Goal: Task Accomplishment & Management: Manage account settings

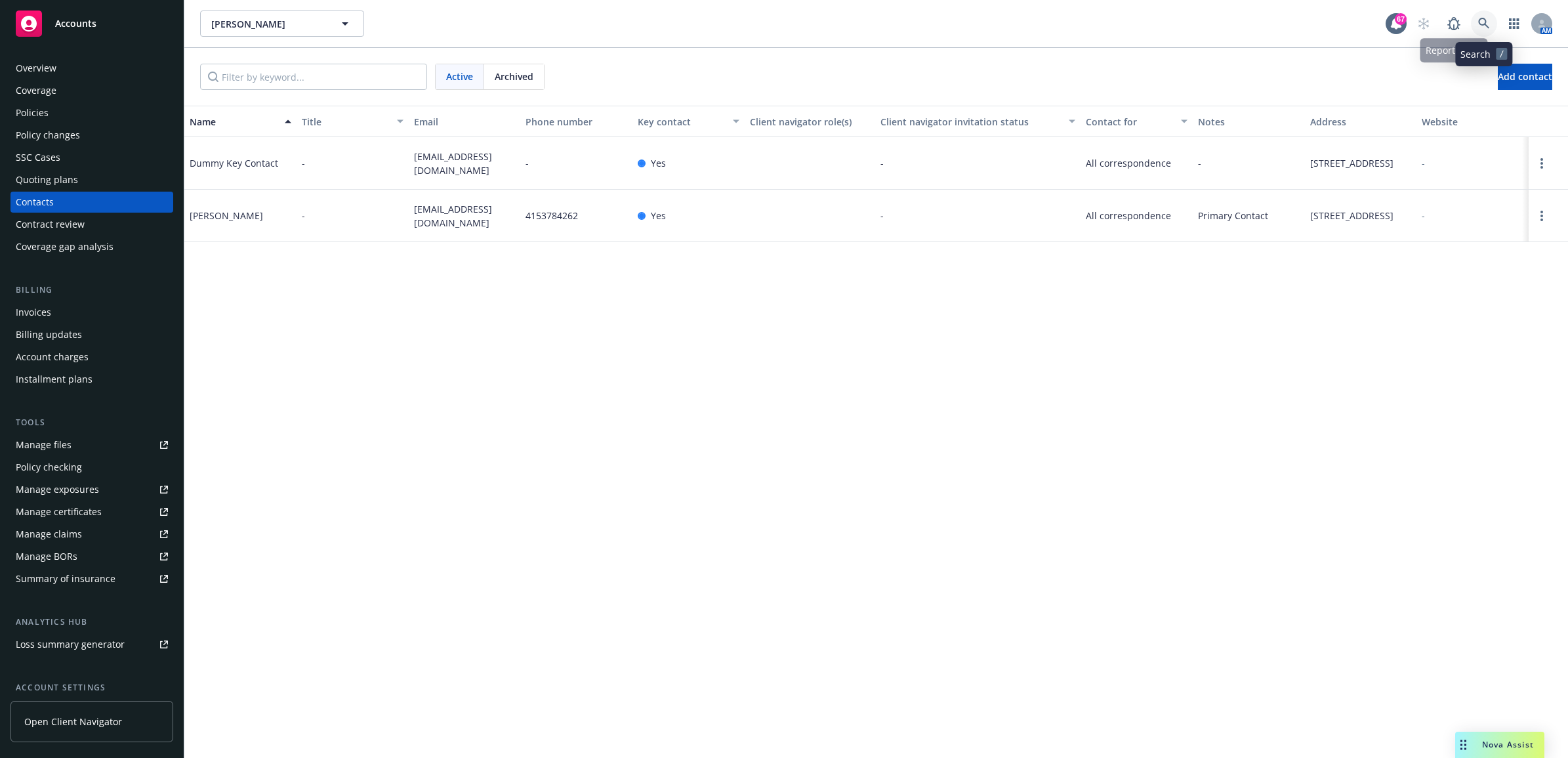
click at [1495, 27] on link at bounding box center [1484, 23] width 26 height 26
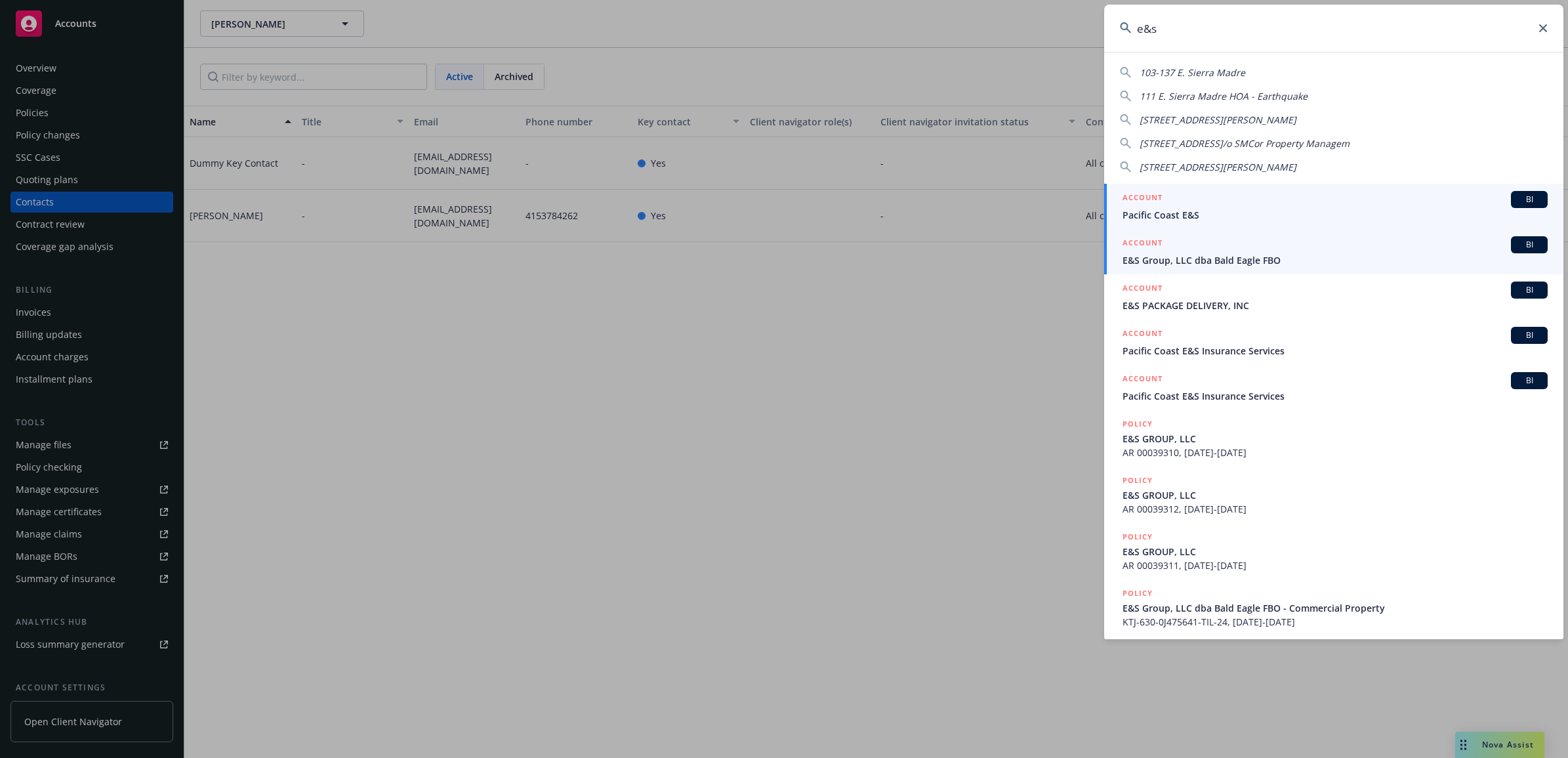
type input "e&s"
drag, startPoint x: 1204, startPoint y: 265, endPoint x: 1181, endPoint y: 268, distance: 23.2
click at [1204, 265] on span "E&S Group, LLC dba Bald Eagle FBO" at bounding box center [1335, 260] width 425 height 14
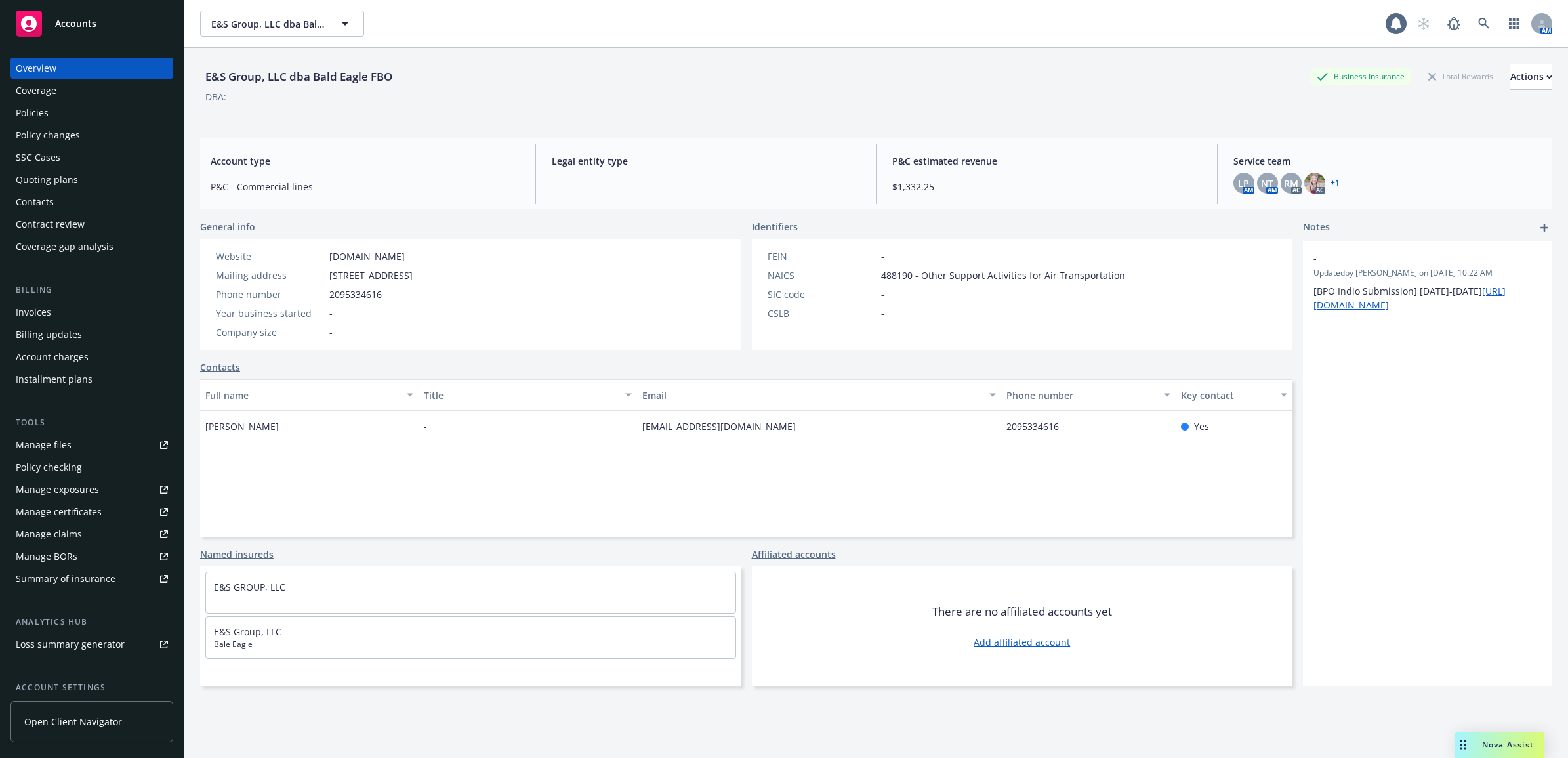
click at [66, 444] on div "Manage files" at bounding box center [44, 445] width 56 height 21
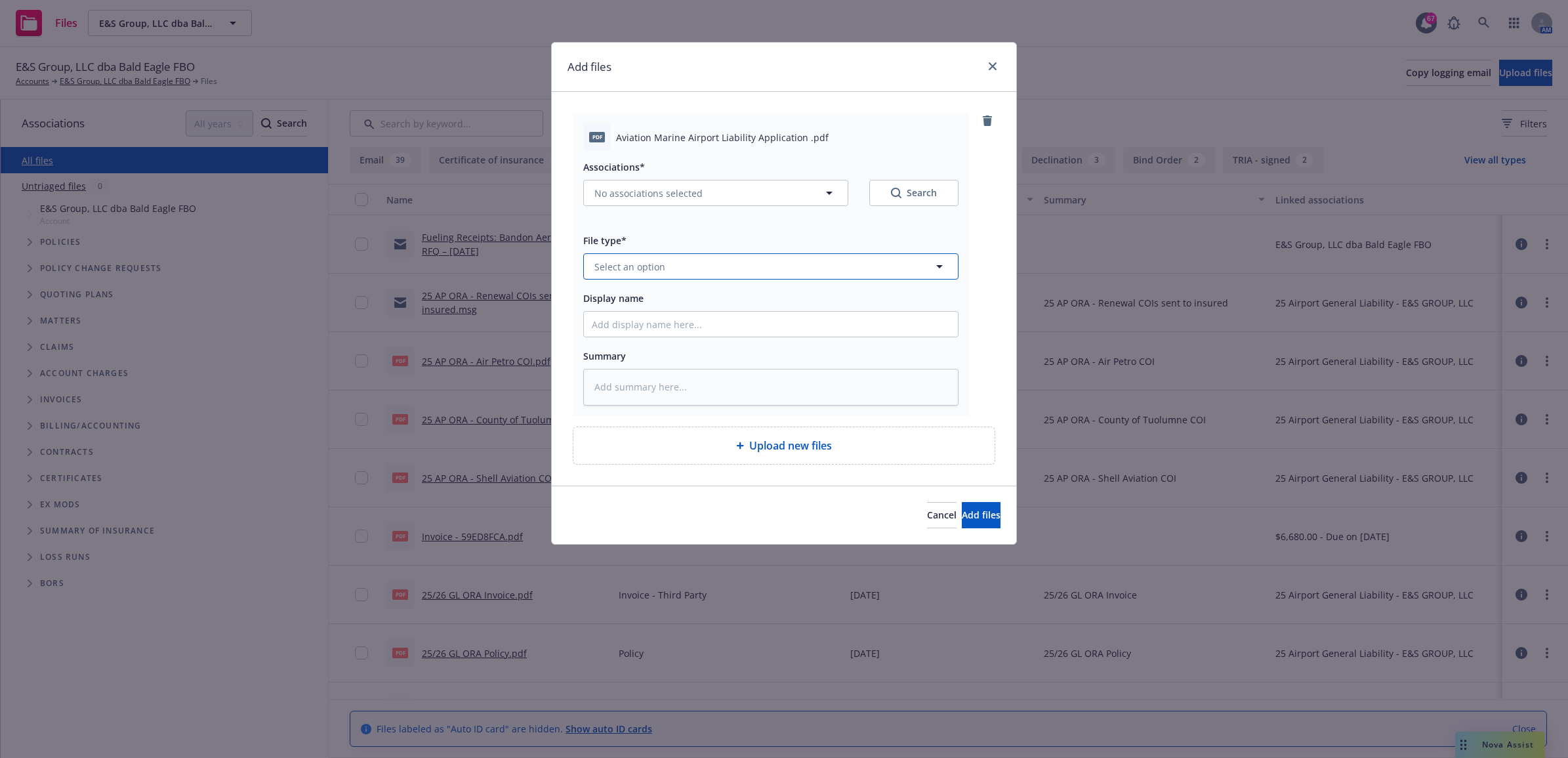
click at [730, 267] on button "Select an option" at bounding box center [771, 267] width 376 height 26
type input "app"
click at [751, 332] on div "Application - signed" at bounding box center [771, 338] width 358 height 19
click at [707, 188] on button "No associations selected" at bounding box center [716, 193] width 265 height 26
type textarea "x"
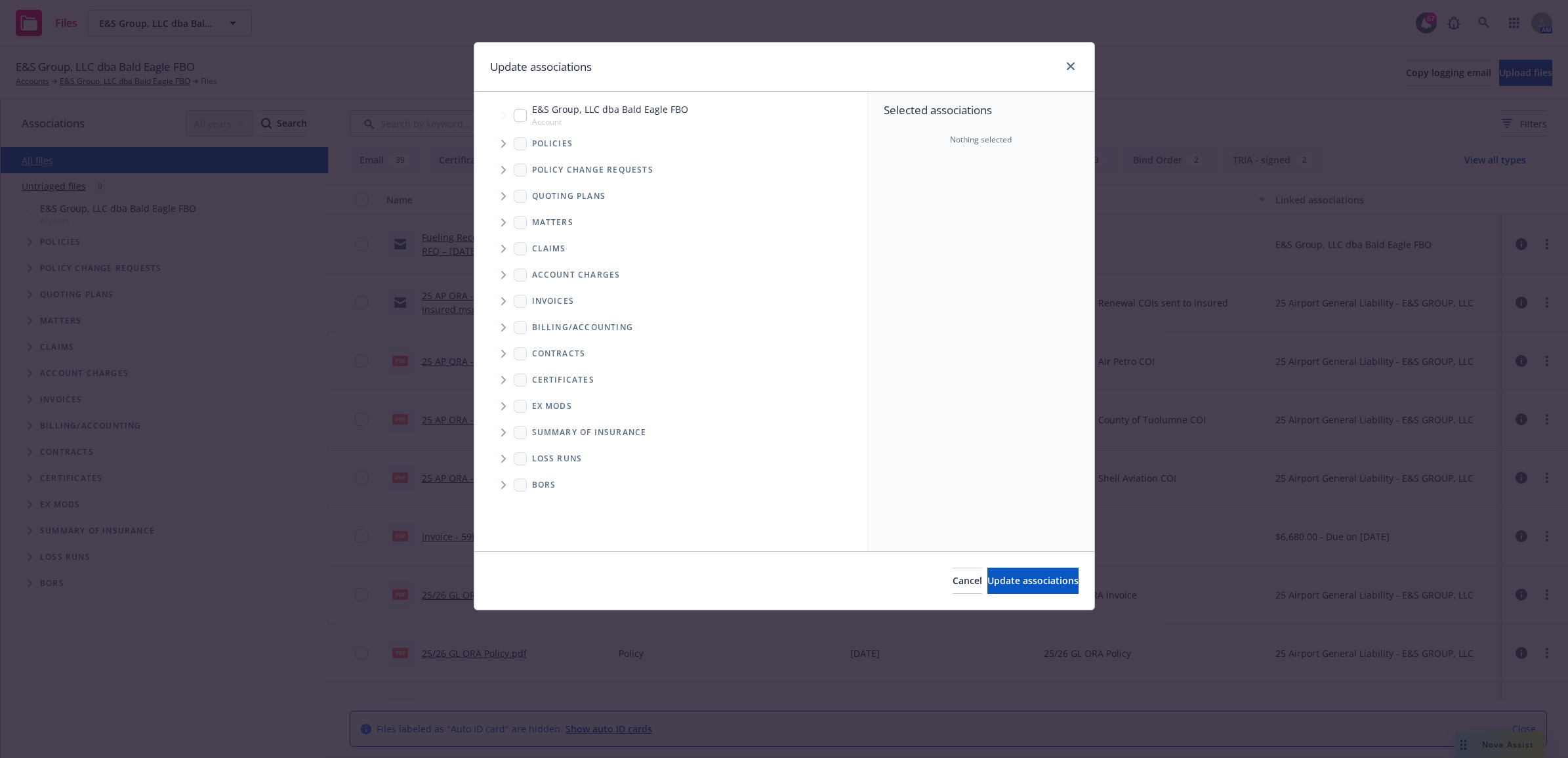
click at [516, 115] on input "Tree Example" at bounding box center [520, 116] width 13 height 13
checkbox input "true"
drag, startPoint x: 1009, startPoint y: 588, endPoint x: 926, endPoint y: 537, distance: 97.4
click at [1011, 588] on button "Update associations" at bounding box center [1033, 581] width 91 height 26
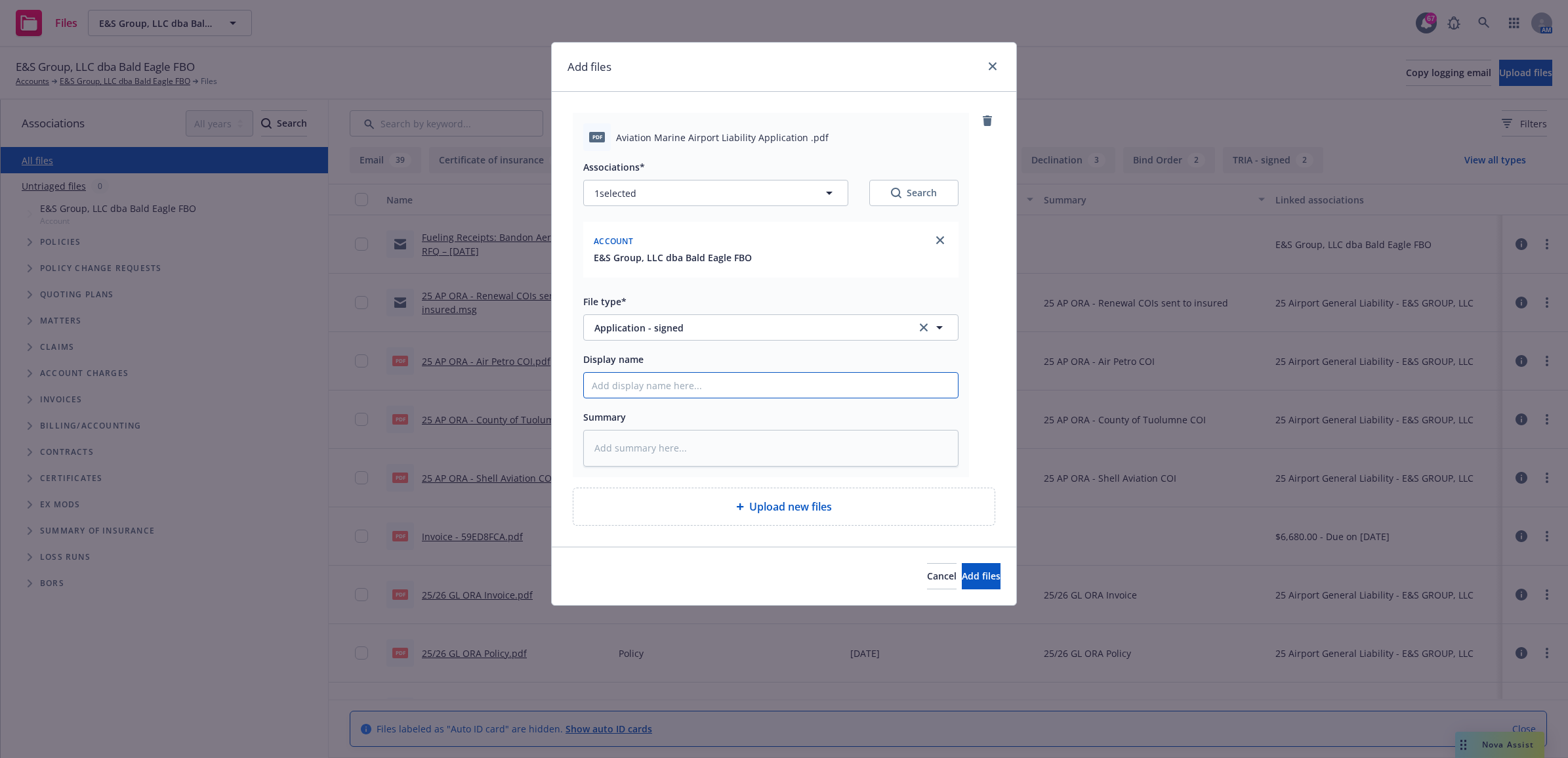
click at [634, 386] on input "Display name" at bounding box center [770, 385] width 374 height 25
type textarea "x"
type input "2"
drag, startPoint x: 635, startPoint y: 395, endPoint x: 1220, endPoint y: 351, distance: 586.7
click at [635, 395] on input "2" at bounding box center [770, 385] width 374 height 25
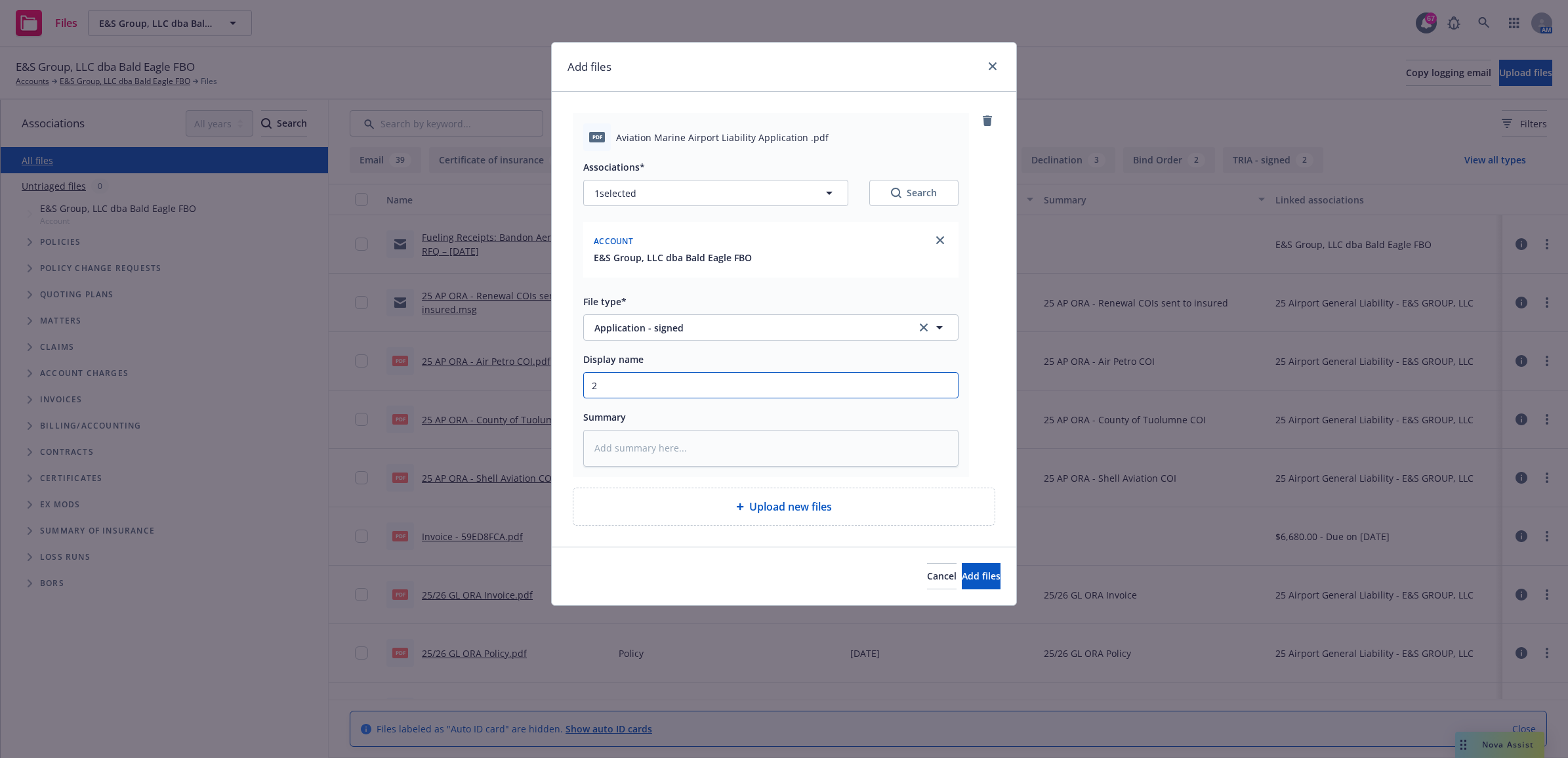
type textarea "x"
type input "25"
type textarea "x"
type input "25"
type textarea "x"
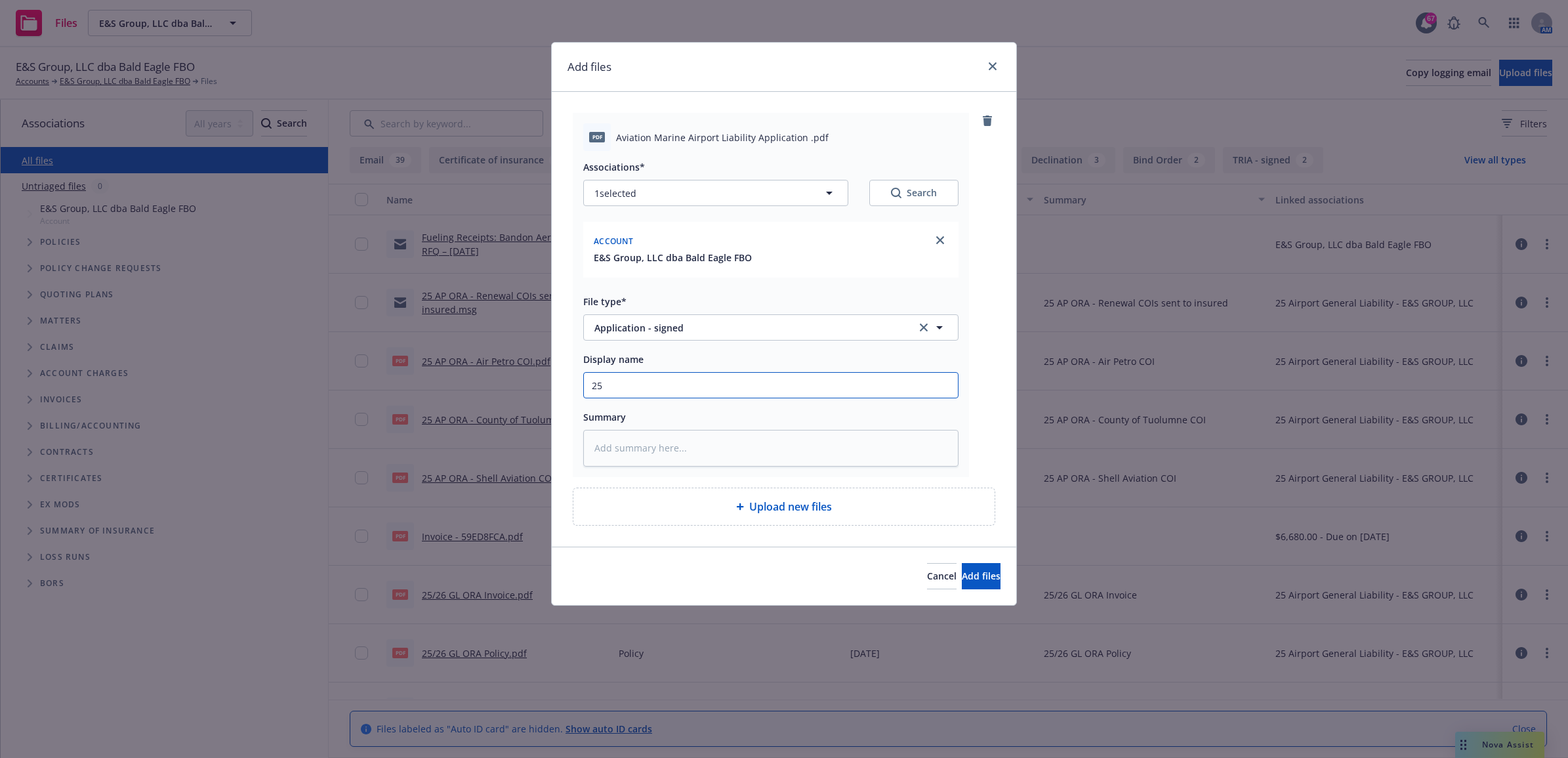
type input "25 A"
type textarea "x"
type input "25 AP"
type textarea "x"
type input "25 AP"
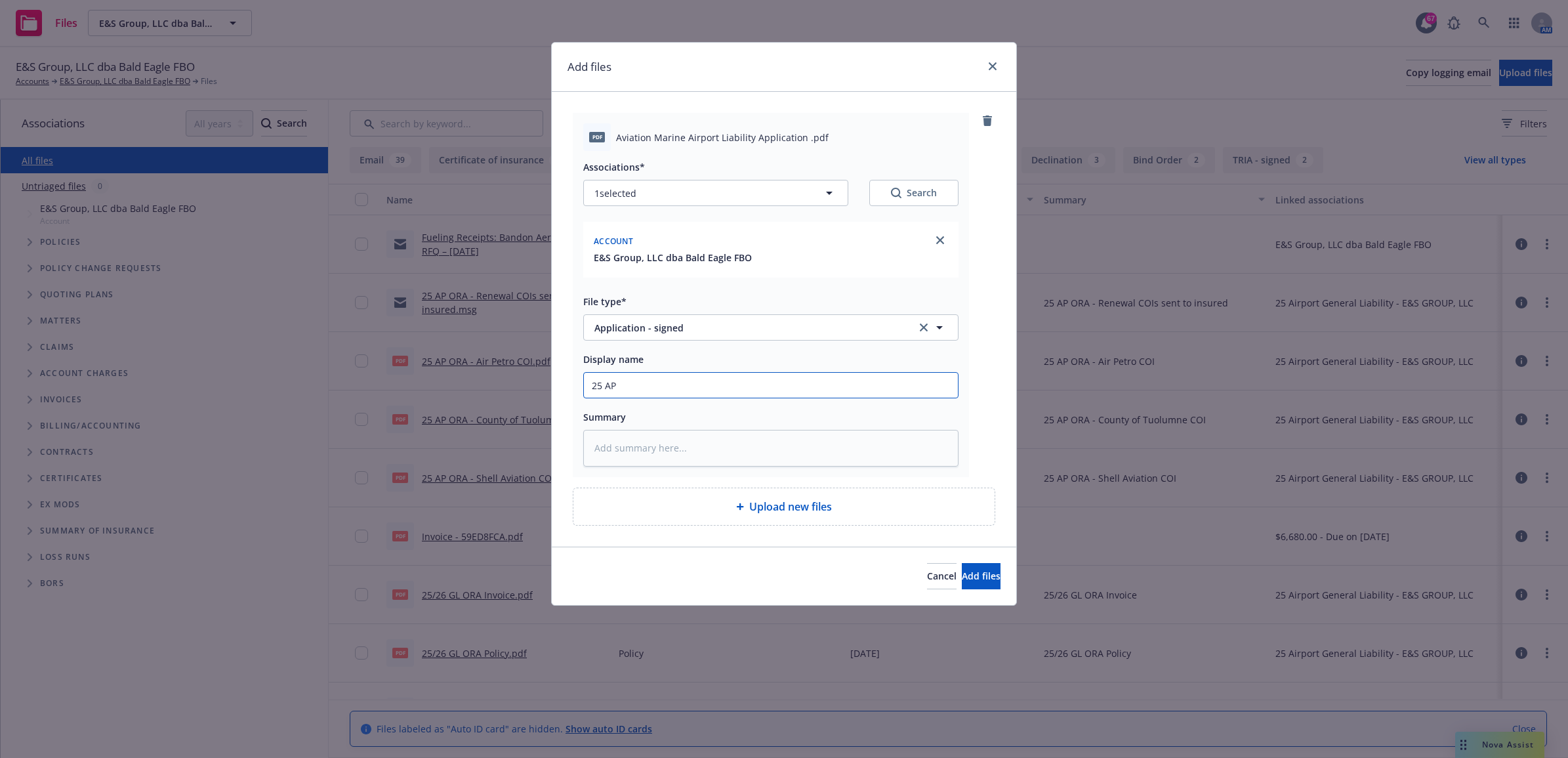
type textarea "x"
type input "25 AP O"
type textarea "x"
type input "25 AP OR"
type textarea "x"
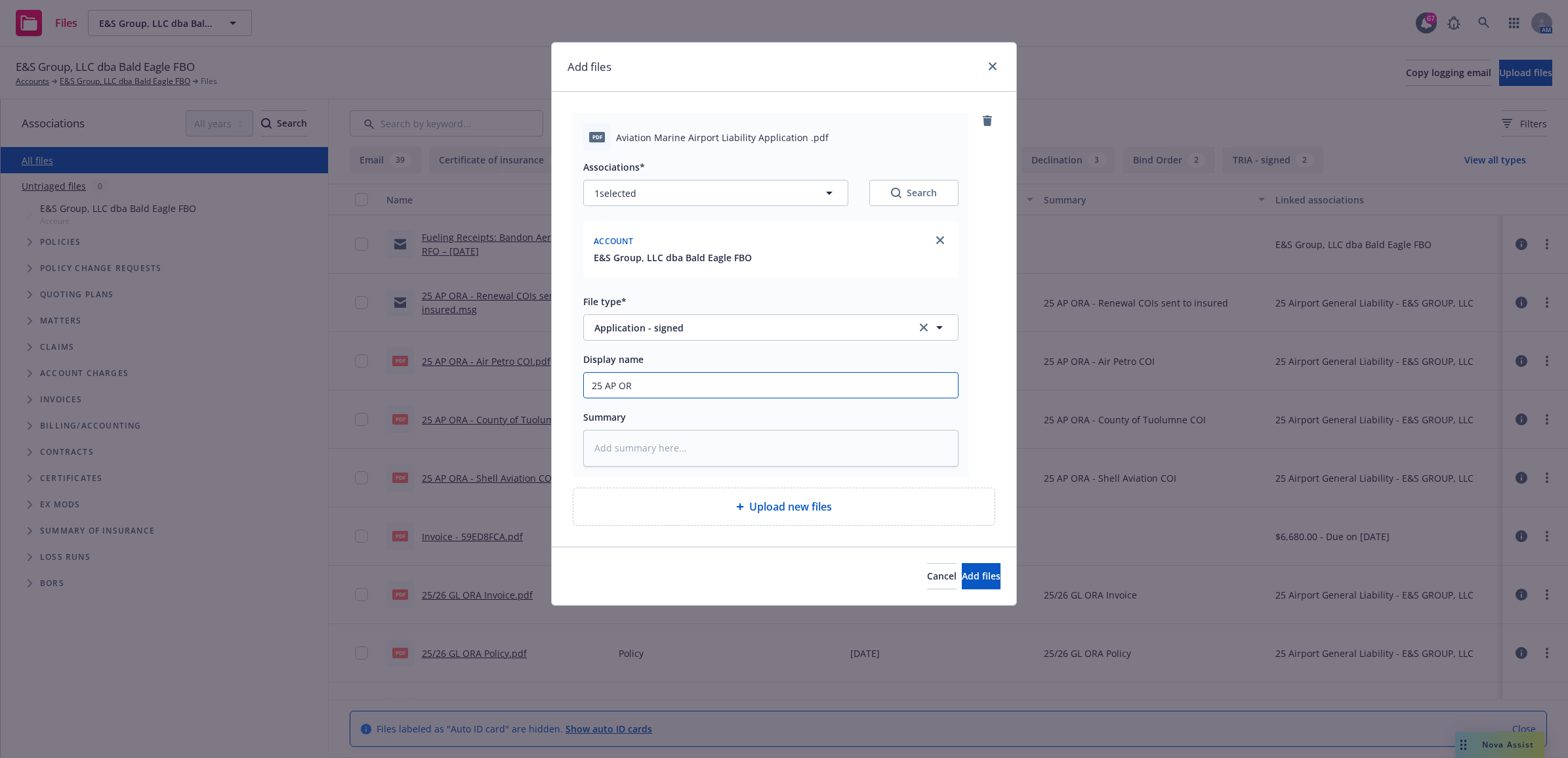
type input "25 AP ORA"
type textarea "x"
type input "25 AP ORA"
type textarea "x"
type input "25 AP ORA -"
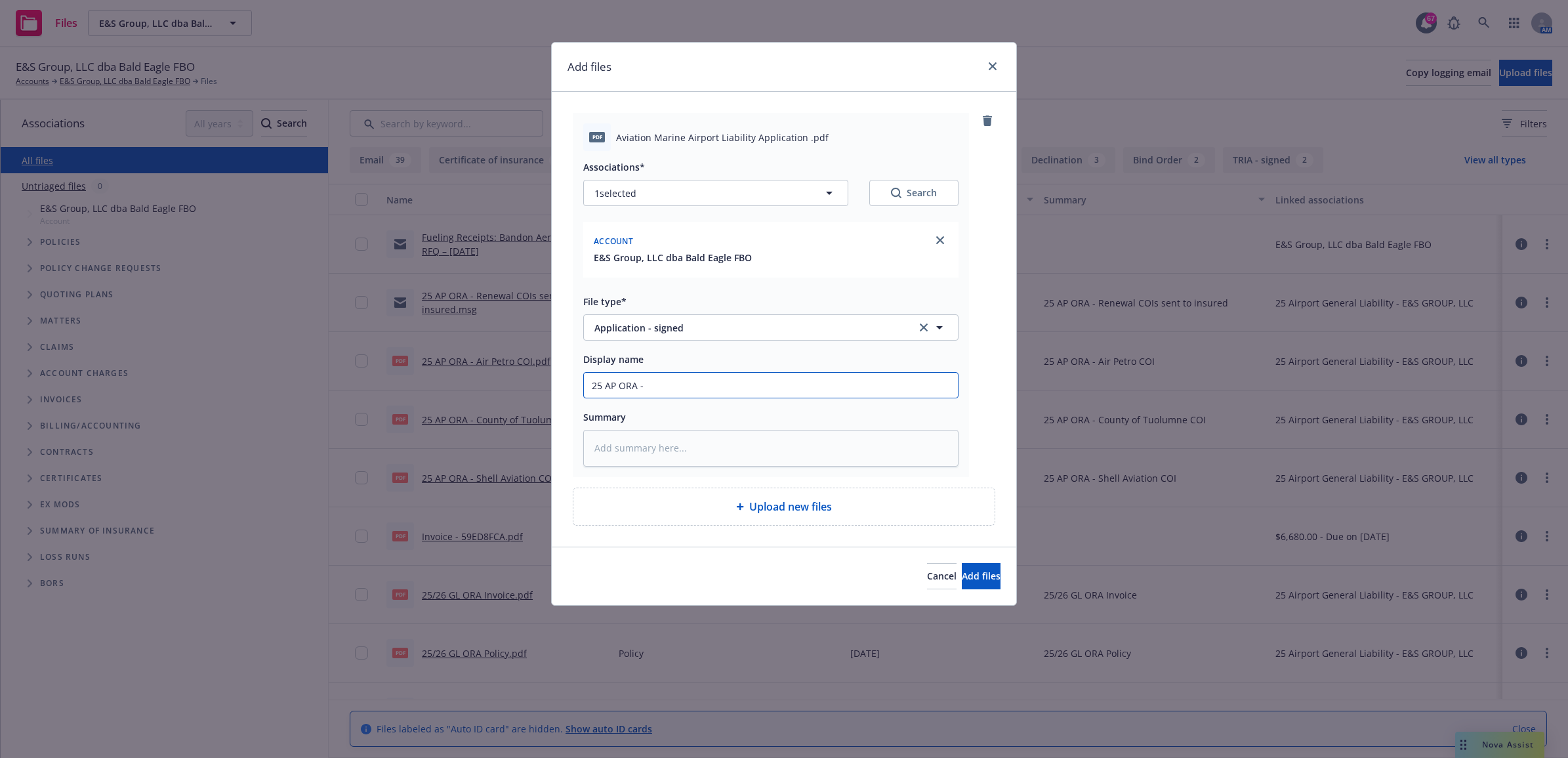
type textarea "x"
type input "25 AP ORA -"
type textarea "x"
type input "25 AP ORA - S"
type textarea "x"
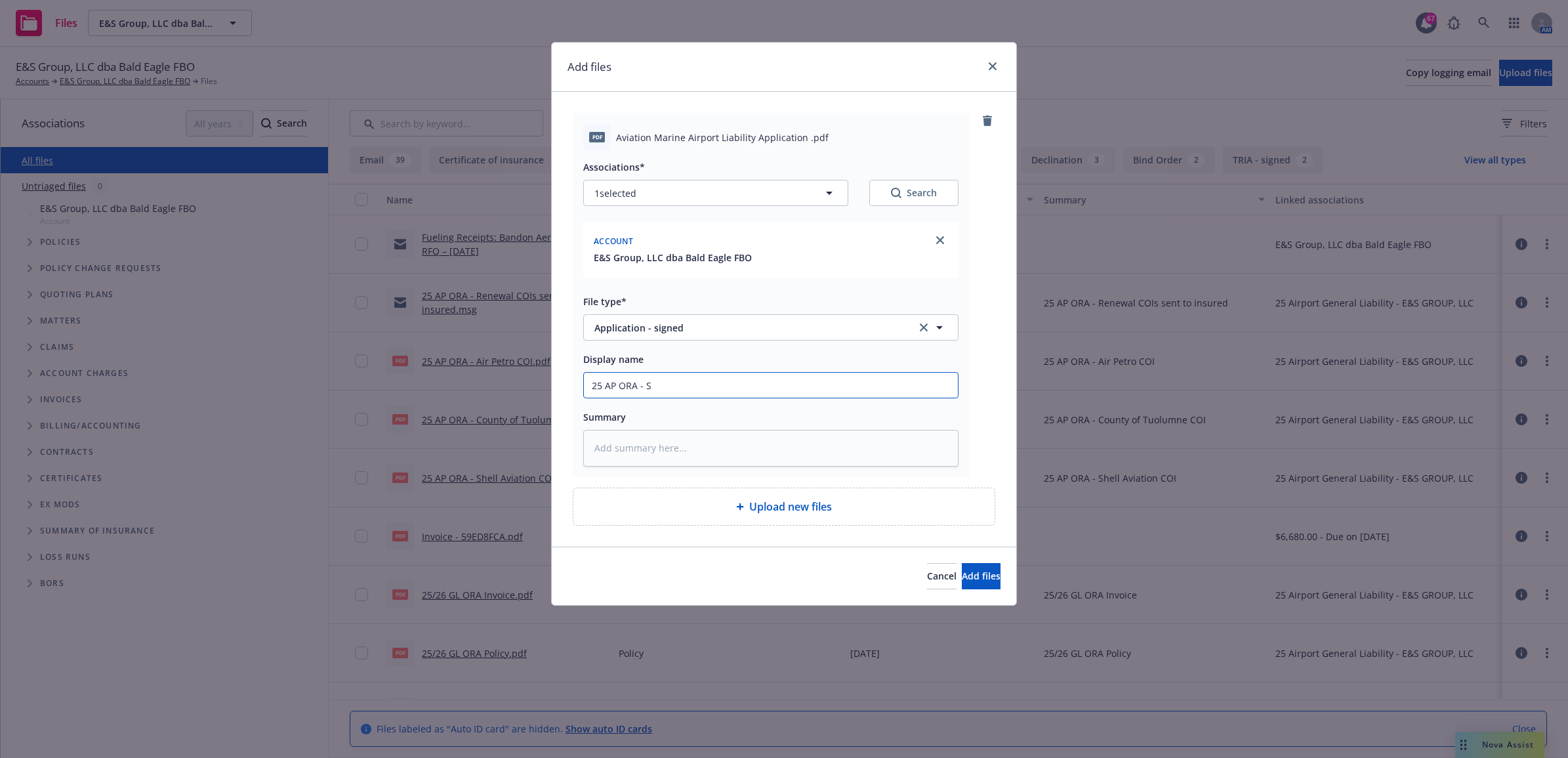
type input "25 AP ORA - Si"
type textarea "x"
type input "25 AP ORA - Sig"
type textarea "x"
type input "25 AP ORA - Sign"
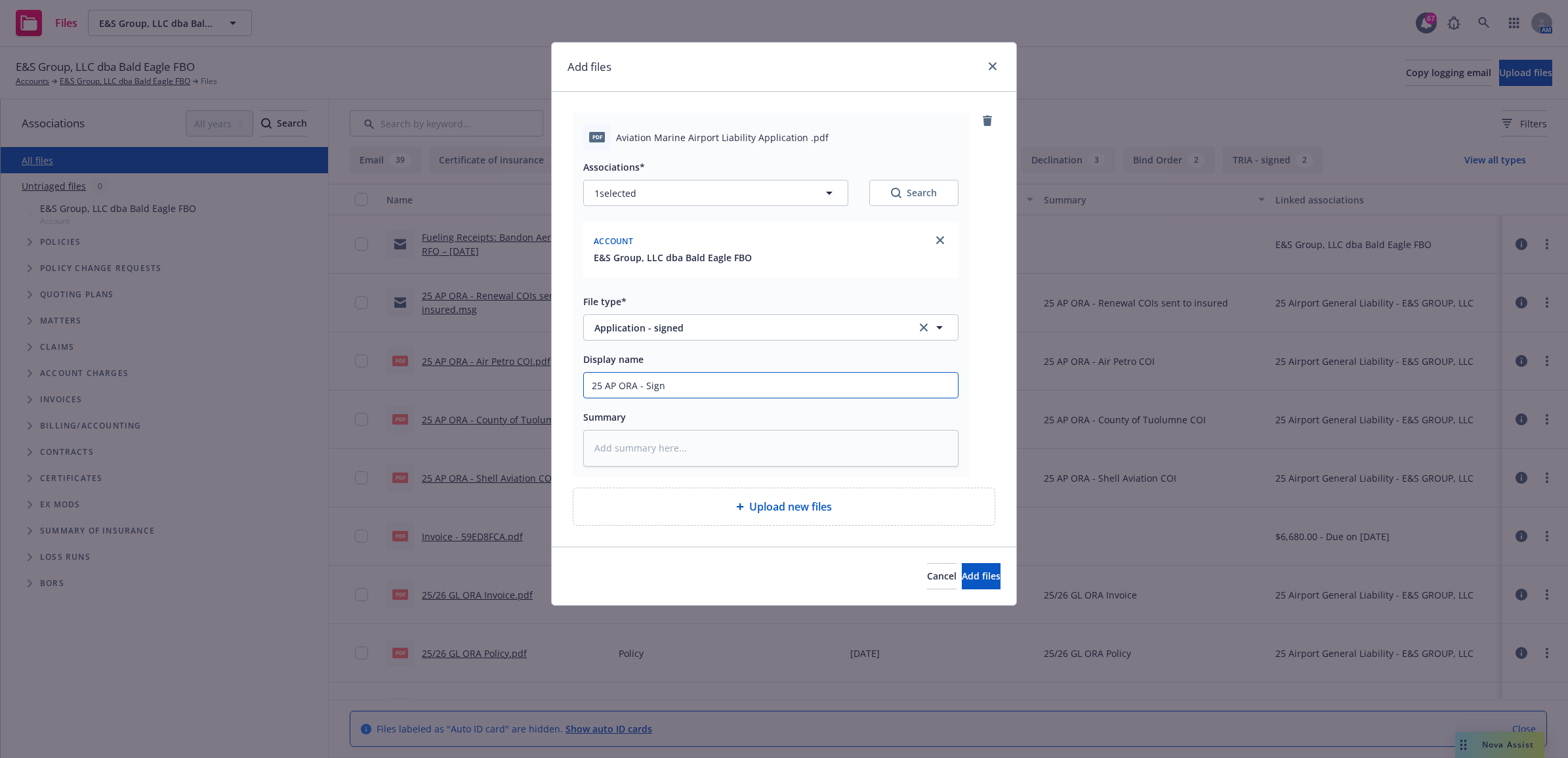
type textarea "x"
type input "25 AP [PERSON_NAME]"
type textarea "x"
type input "25 AP ORA - Signed"
type textarea "x"
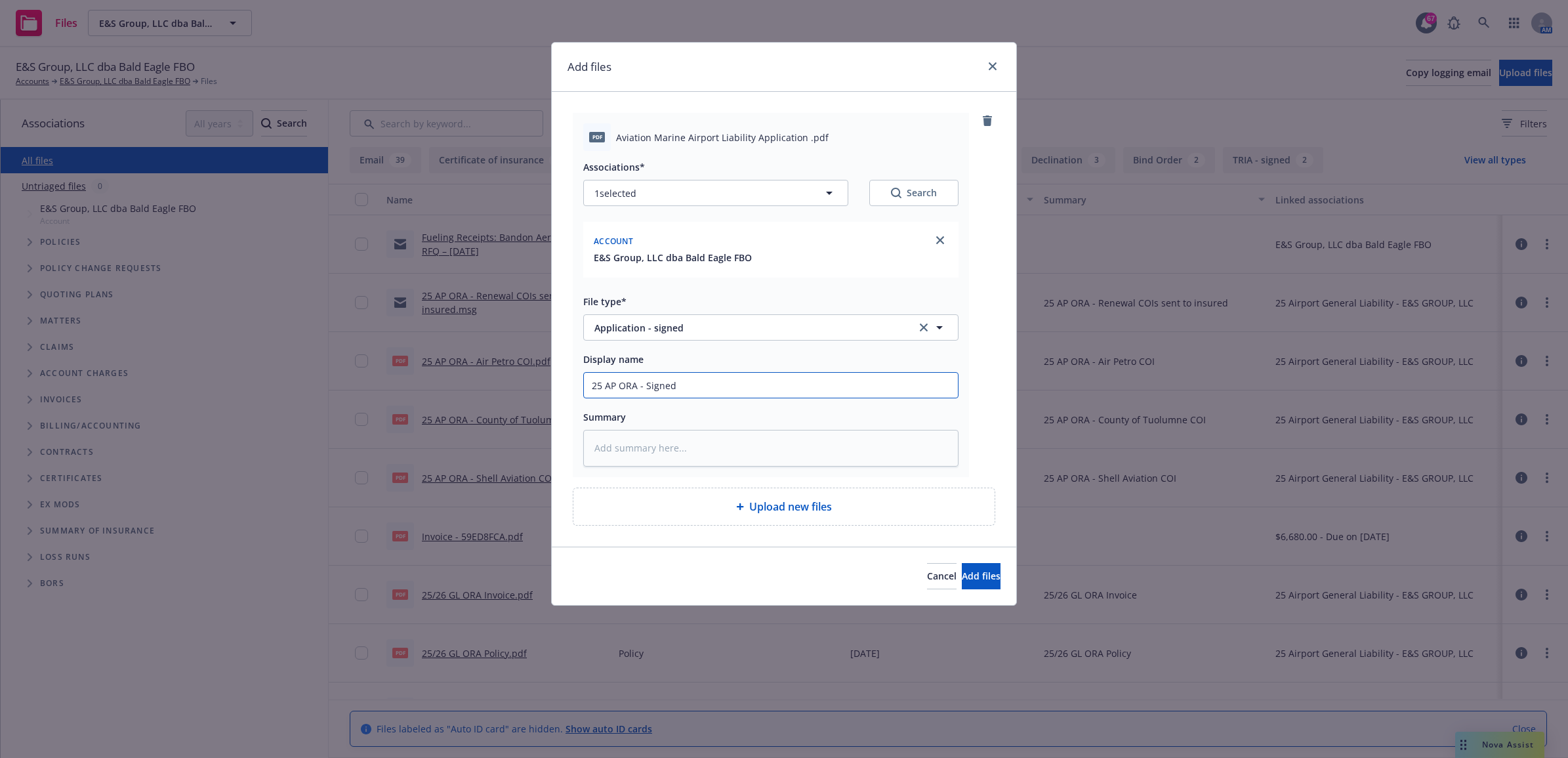
type input "25 AP ORA - Signed"
type textarea "x"
type input "25 AP ORA - Signed A"
type textarea "x"
type input "25 AP ORA - Signed Ap"
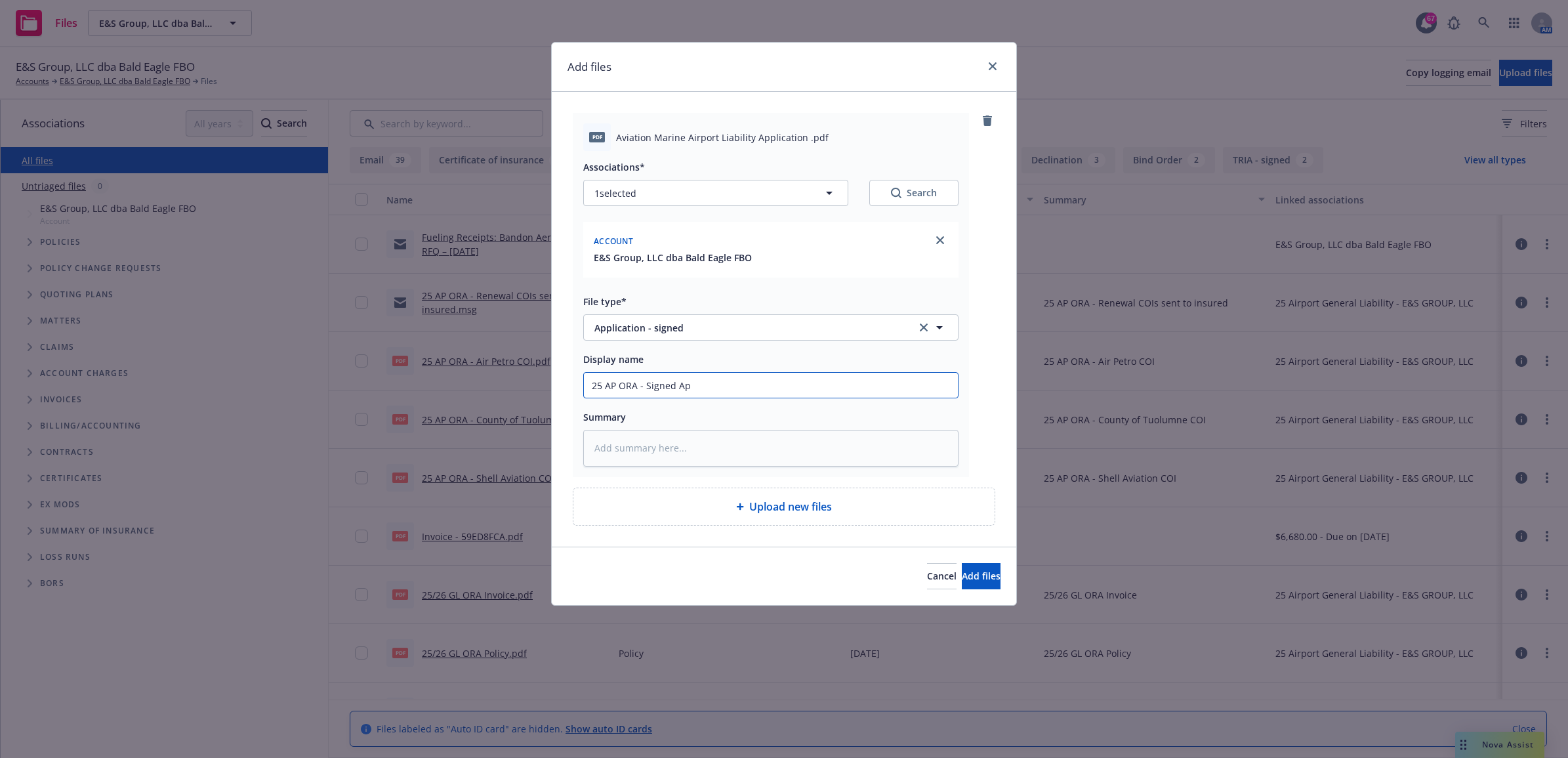
type textarea "x"
type input "25 AP ORA - Signed App"
type textarea "x"
type input "25 AP ORA - Signed Appl"
type textarea "x"
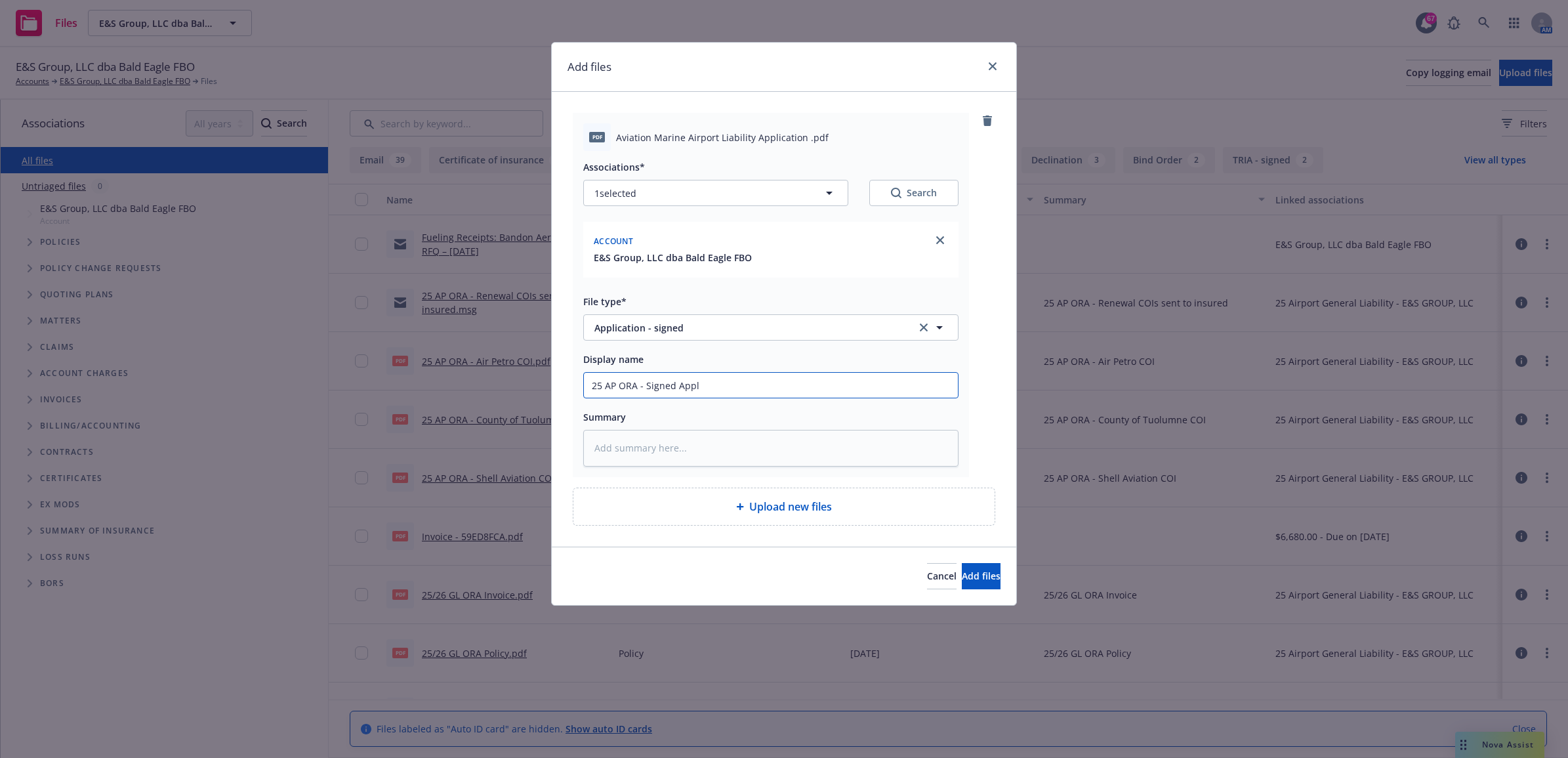
type input "25 AP ORA - Signed Appli"
type textarea "x"
type input "25 AP ORA - Signed Applic"
type textarea "x"
type input "25 AP ORA - Signed Applica"
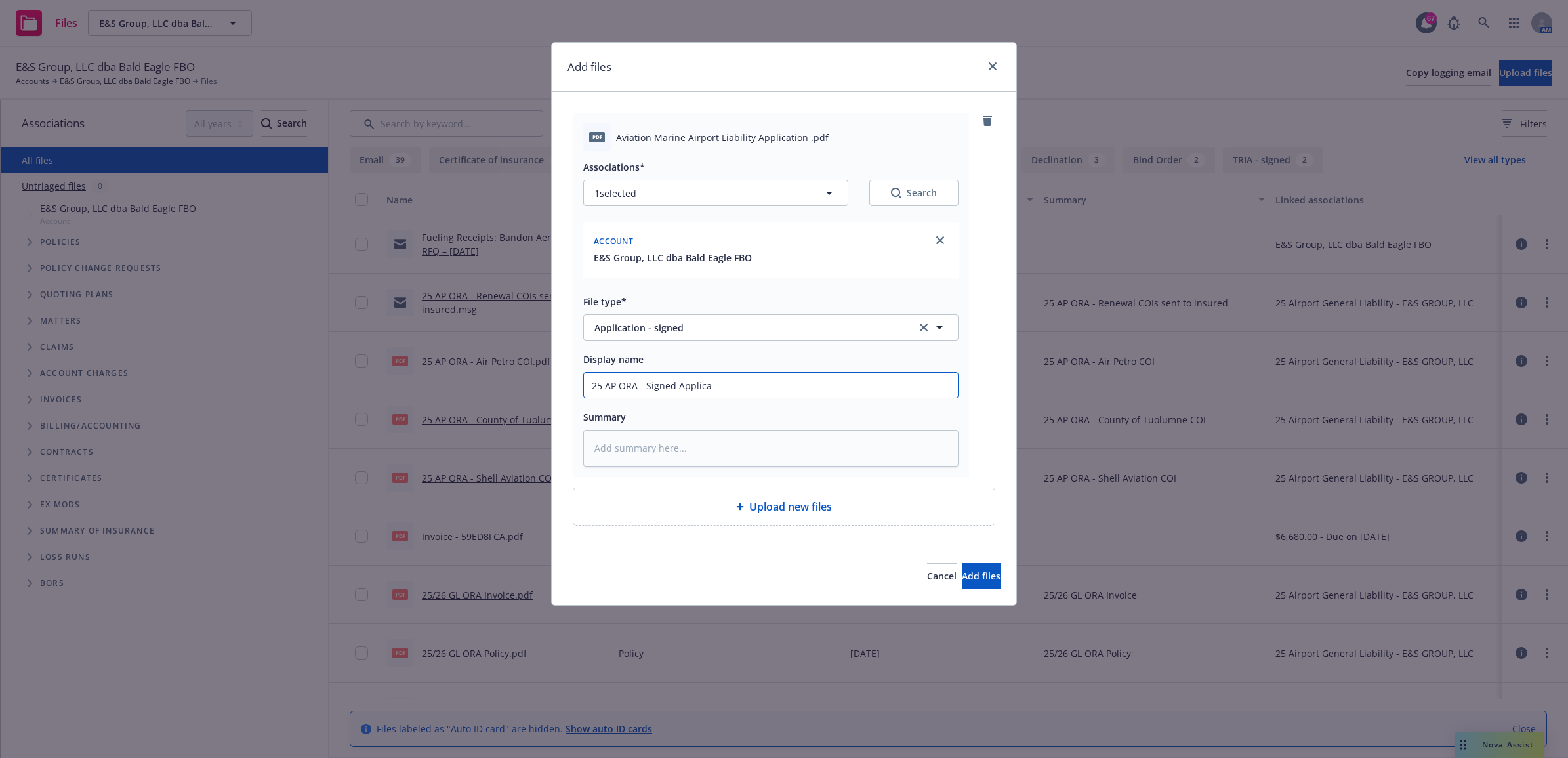
type textarea "x"
type input "25 AP ORA - Signed Applicat"
type textarea "x"
type input "25 AP ORA - Signed Applicati"
type textarea "x"
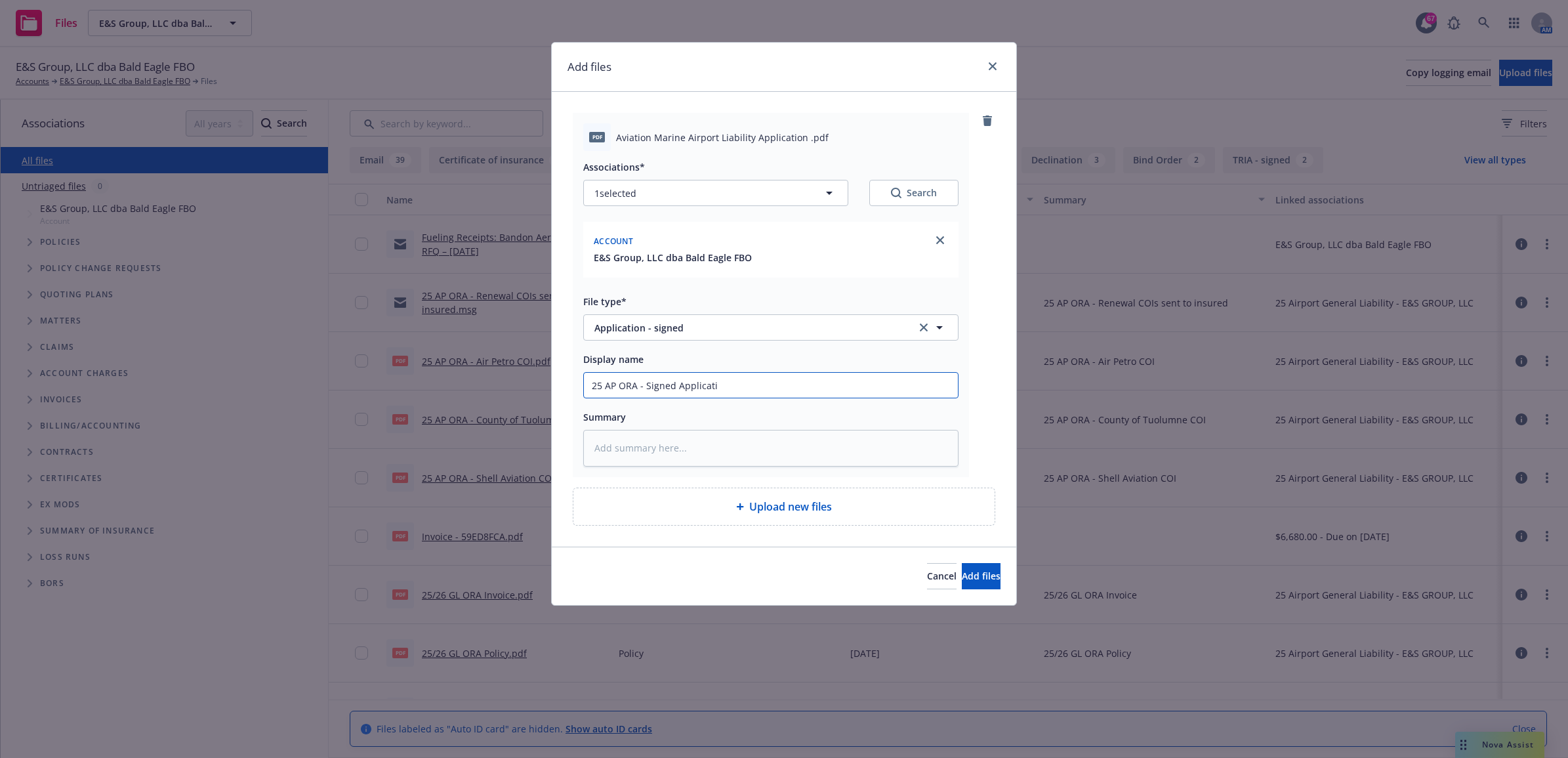
type input "25 AP ORA - Signed Applicatio"
type textarea "x"
drag, startPoint x: 526, startPoint y: 384, endPoint x: 516, endPoint y: 384, distance: 10.0
click at [516, 384] on div "Add files pdf Aviation Marine Airport Liability Application .pdf Associations* …" at bounding box center [784, 379] width 1568 height 758
type input "25 AP ORA - Signed Application"
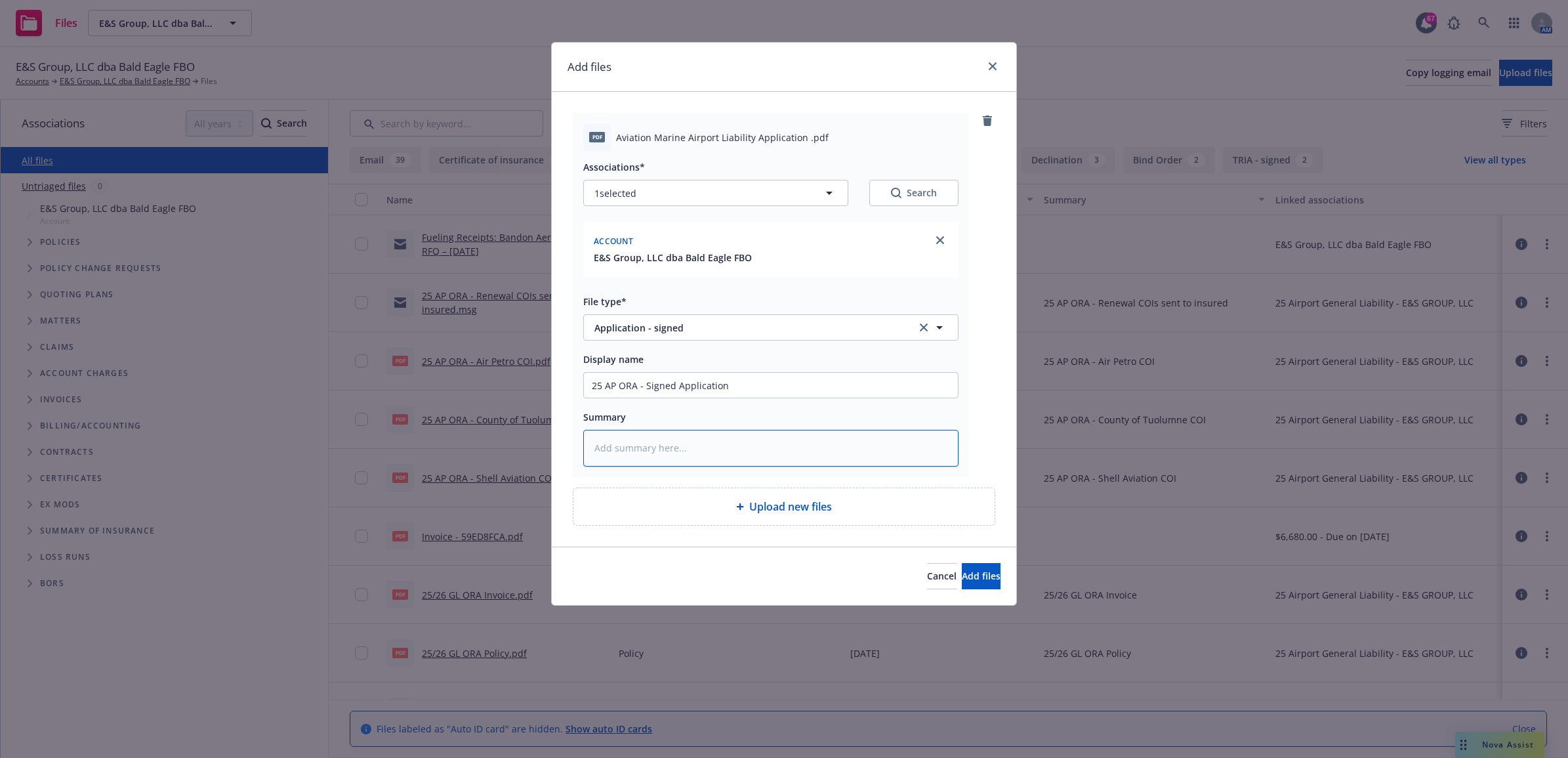
paste textarea "25 AP ORA - Signed Application"
type textarea "x"
type textarea "25 AP ORA - Signed Application"
click at [979, 569] on button "Add files" at bounding box center [982, 576] width 39 height 26
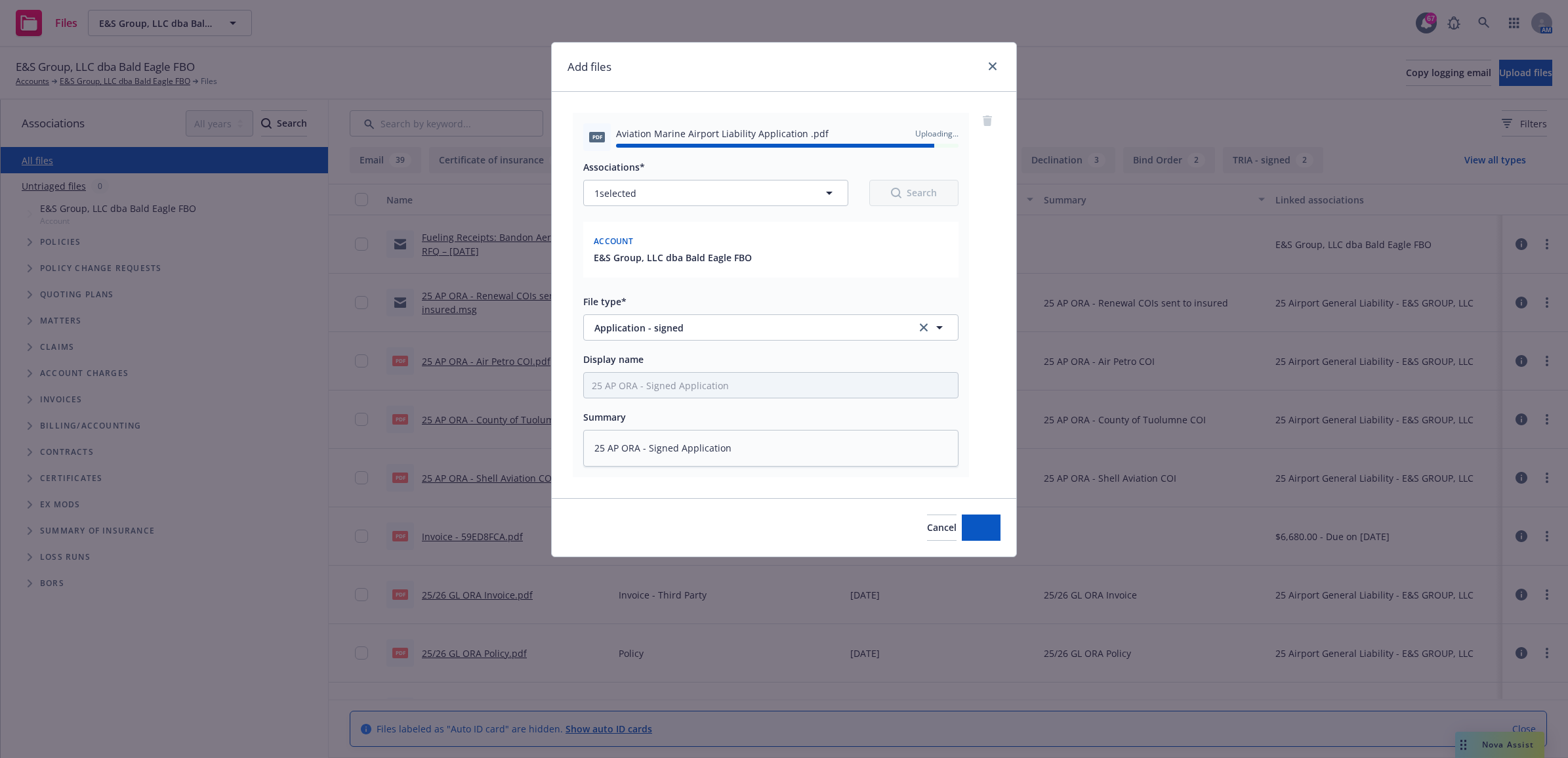
type textarea "x"
